Goal: Task Accomplishment & Management: Use online tool/utility

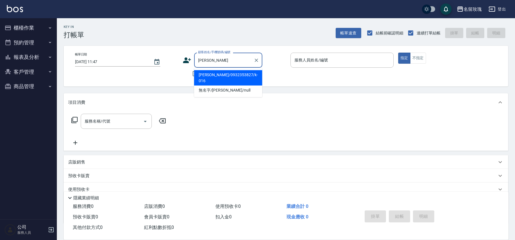
click at [211, 75] on li "[PERSON_NAME]/0932353827/k-016" at bounding box center [228, 77] width 68 height 15
type input "[PERSON_NAME]/0932353827/k-016"
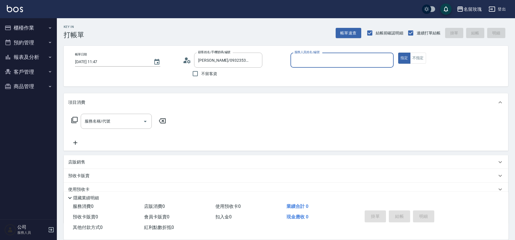
type input "[PERSON_NAME]-5"
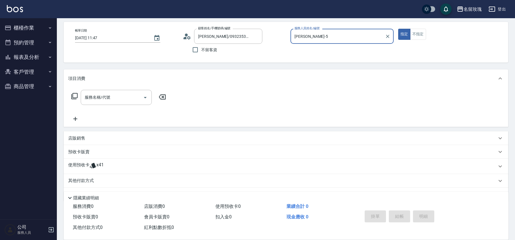
scroll to position [37, 0]
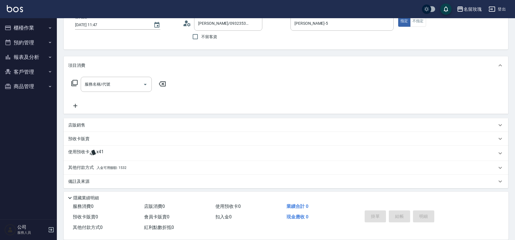
click at [116, 152] on div "使用預收卡 x41" at bounding box center [282, 153] width 429 height 9
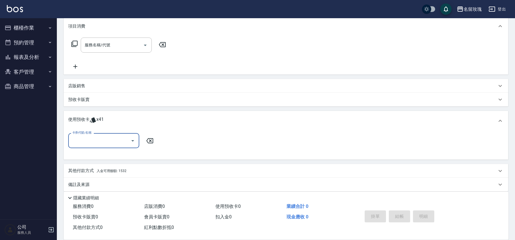
scroll to position [76, 0]
click at [131, 136] on button "Open" at bounding box center [132, 140] width 9 height 9
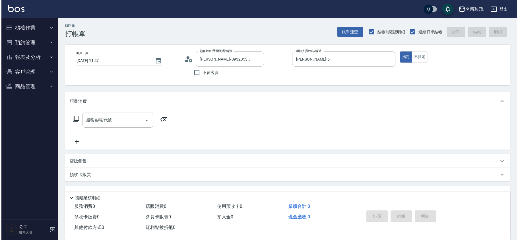
scroll to position [1, 0]
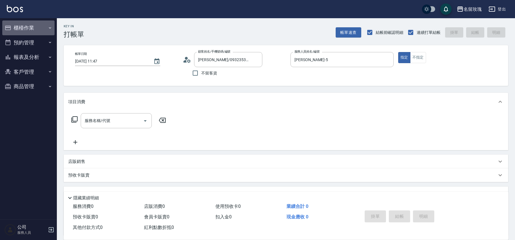
click at [29, 28] on button "櫃檯作業" at bounding box center [28, 27] width 52 height 15
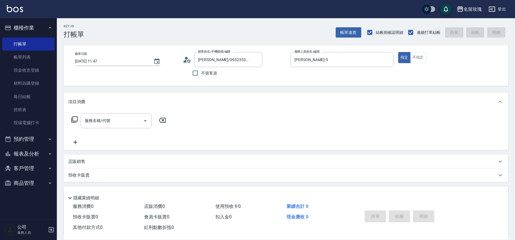
click at [240, 36] on div "Key In 打帳單 帳單速查 結帳前確認明細 連續打單結帳 掛單 結帳 明細" at bounding box center [282, 28] width 451 height 21
click at [254, 61] on icon "Clear" at bounding box center [256, 60] width 6 height 6
click at [211, 59] on input "顧客姓名/手機號碼/編號" at bounding box center [224, 60] width 55 height 10
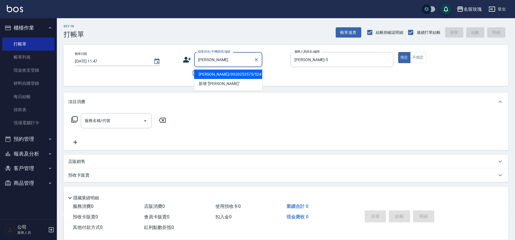
click at [217, 76] on li "[PERSON_NAME]/0920253575/524" at bounding box center [228, 74] width 68 height 9
type input "[PERSON_NAME]/0920253575/524"
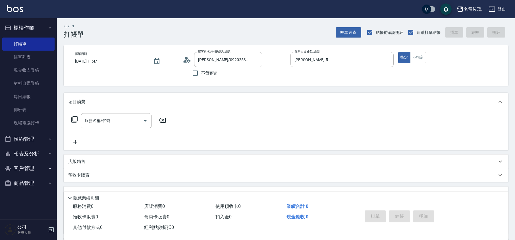
type input "VIVI-2"
click at [187, 61] on icon at bounding box center [187, 59] width 9 height 9
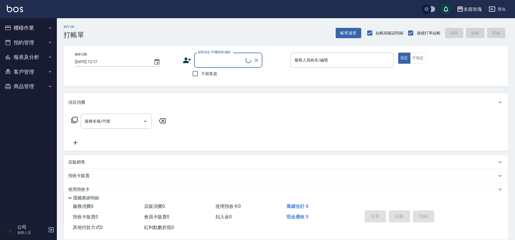
click at [216, 58] on input "顧客姓名/手機號碼/編號" at bounding box center [221, 60] width 49 height 10
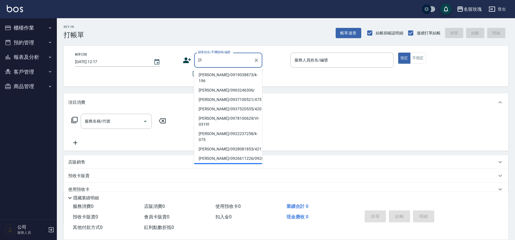
click at [210, 163] on li "[PERSON_NAME]/0920253575/524" at bounding box center [228, 167] width 68 height 9
type input "[PERSON_NAME]/0920253575/524"
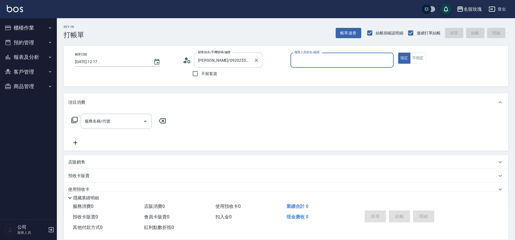
type input "VIVI-2"
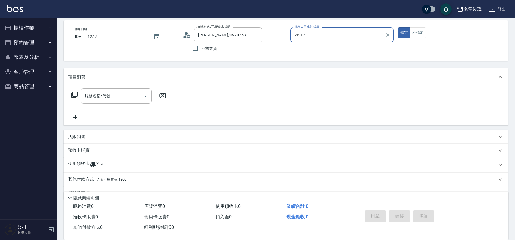
scroll to position [39, 0]
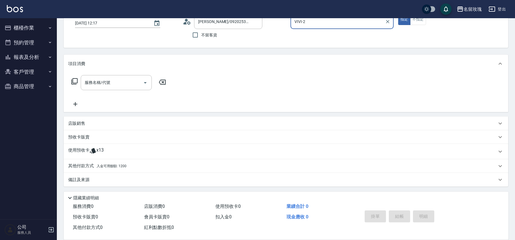
click at [90, 150] on icon at bounding box center [93, 150] width 7 height 7
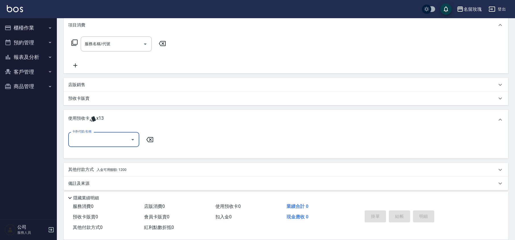
scroll to position [81, 0]
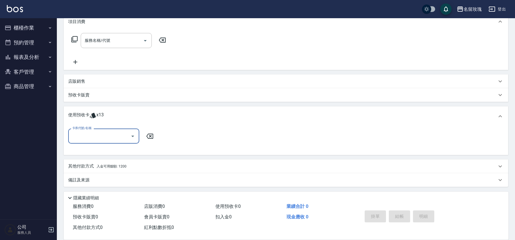
click at [101, 135] on input "卡券代號/名稱" at bounding box center [99, 136] width 57 height 10
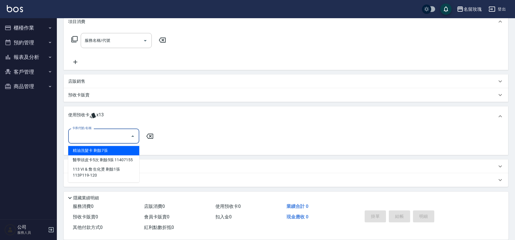
click at [103, 133] on input "卡券代號/名稱" at bounding box center [99, 136] width 57 height 10
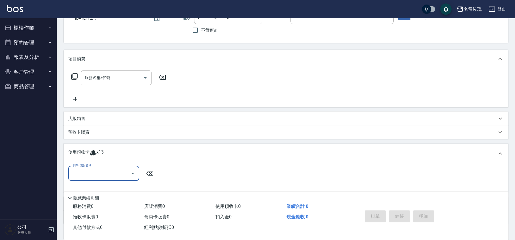
scroll to position [0, 0]
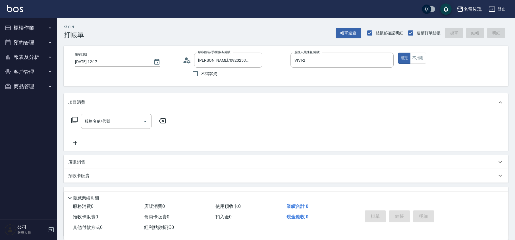
click at [186, 61] on icon at bounding box center [185, 62] width 3 height 3
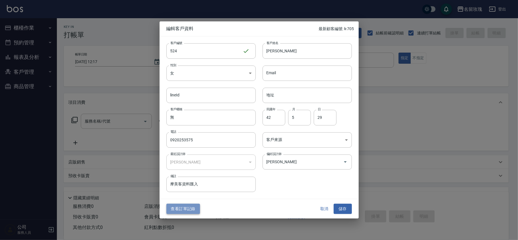
click at [171, 209] on button "查看訂單記錄" at bounding box center [183, 208] width 34 height 11
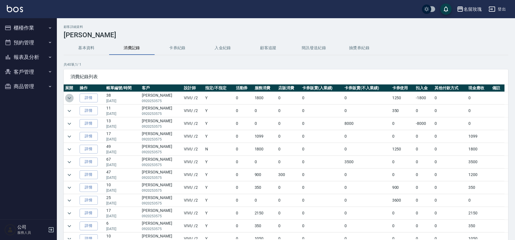
click at [69, 98] on icon "expand row" at bounding box center [69, 98] width 7 height 7
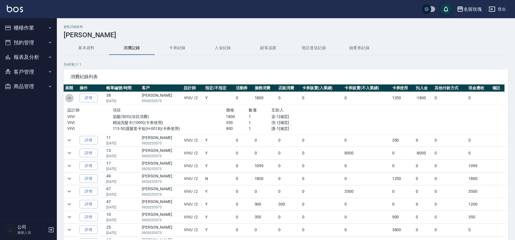
click at [69, 98] on icon "expand row" at bounding box center [69, 98] width 3 height 2
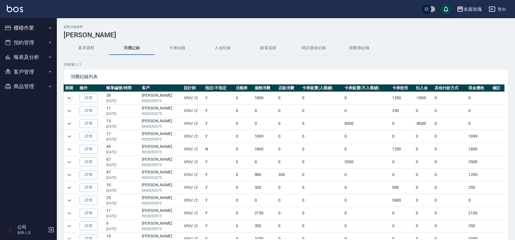
click at [69, 98] on icon "expand row" at bounding box center [69, 98] width 7 height 7
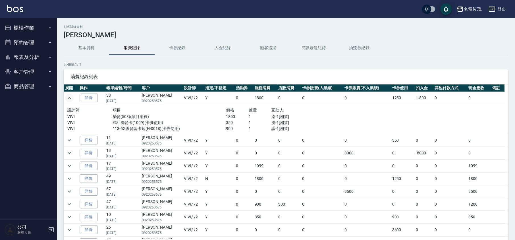
click at [69, 98] on icon "expand row" at bounding box center [69, 98] width 3 height 2
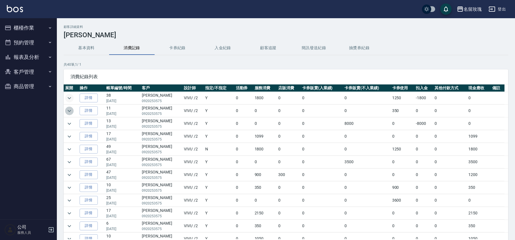
click at [72, 113] on icon "expand row" at bounding box center [69, 110] width 7 height 7
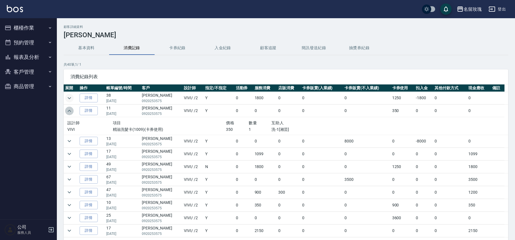
click at [72, 112] on icon "expand row" at bounding box center [69, 110] width 7 height 7
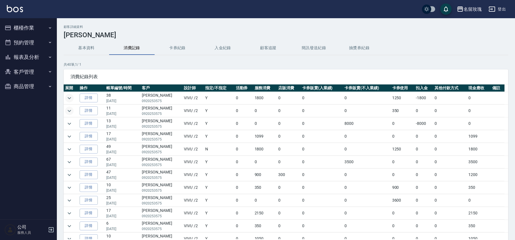
click at [21, 27] on button "櫃檯作業" at bounding box center [28, 27] width 52 height 15
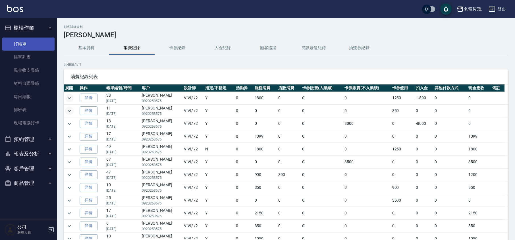
click at [26, 49] on link "打帳單" at bounding box center [28, 44] width 52 height 13
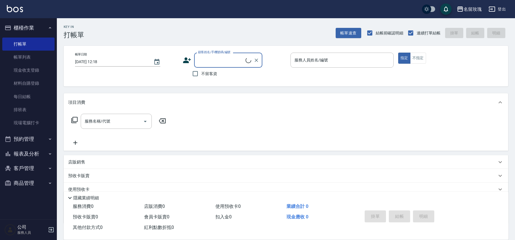
click at [206, 64] on input "顧客姓名/手機號碼/編號" at bounding box center [221, 60] width 49 height 10
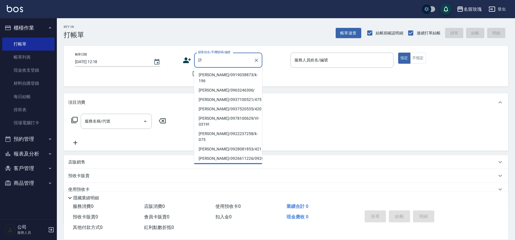
click at [214, 163] on li "[PERSON_NAME]/0920253575/524" at bounding box center [228, 167] width 68 height 9
type input "[PERSON_NAME]/0920253575/524"
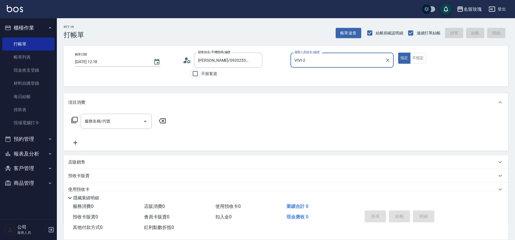
type input "VIVI-2"
click at [185, 57] on icon at bounding box center [187, 60] width 9 height 9
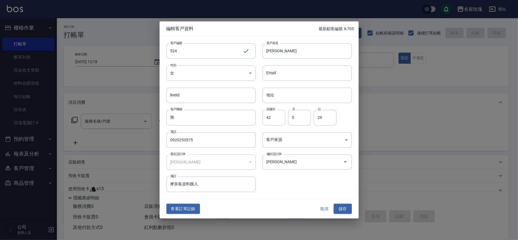
click at [322, 215] on div "查看訂單記錄 取消 儲存" at bounding box center [258, 209] width 199 height 20
click at [332, 208] on button "取消" at bounding box center [324, 208] width 18 height 11
